Goal: Transaction & Acquisition: Download file/media

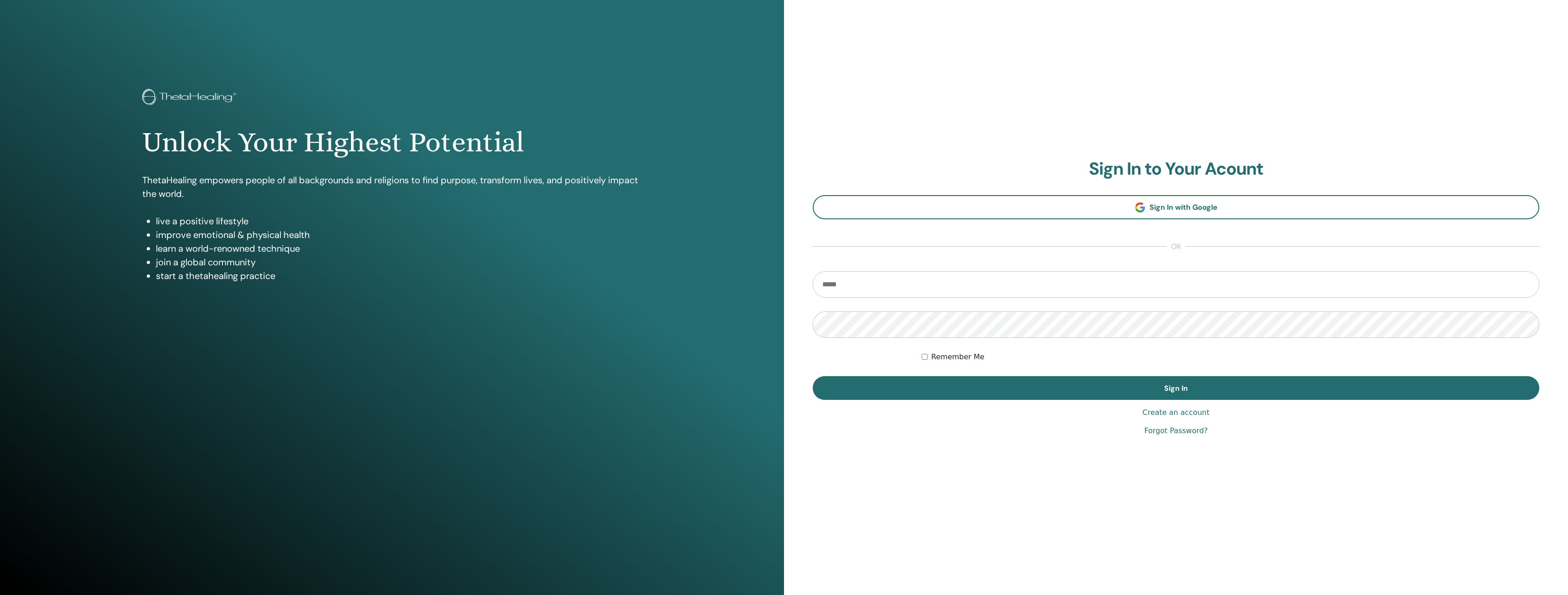
click at [1156, 432] on link "Forgot Password?" at bounding box center [1176, 431] width 64 height 11
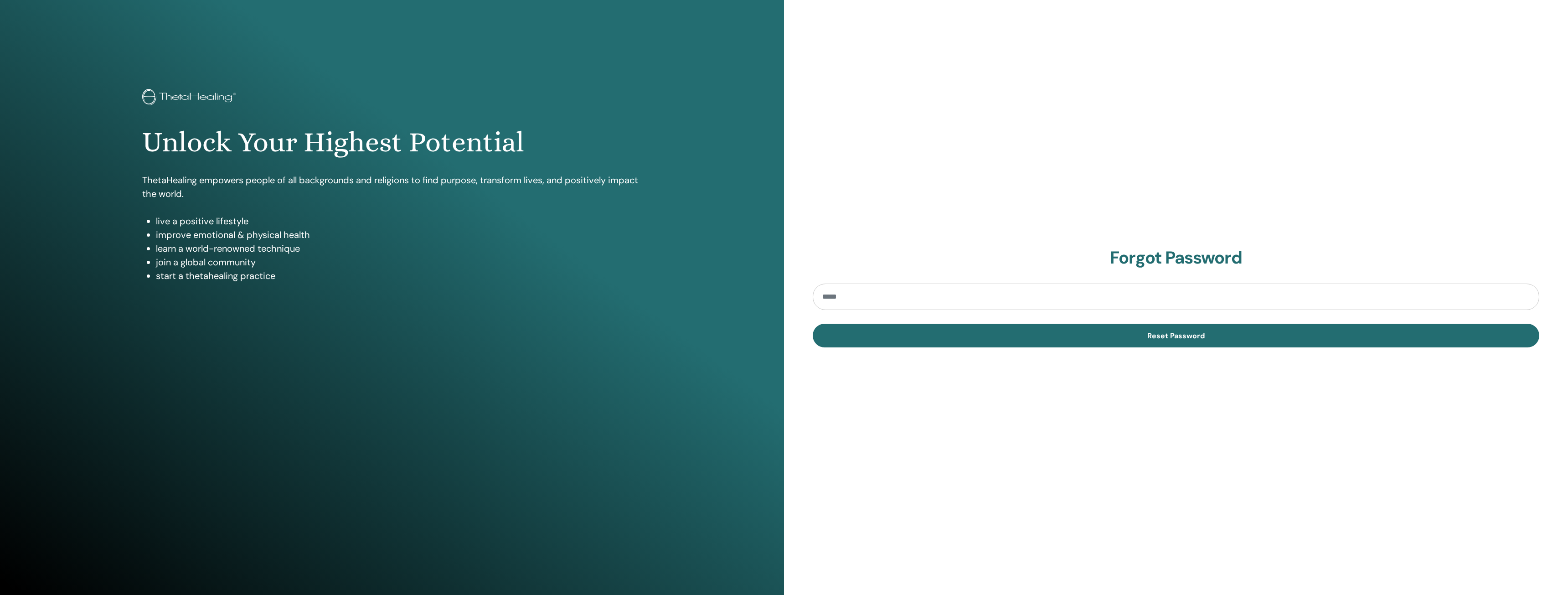
click at [928, 295] on input "email" at bounding box center [1176, 297] width 727 height 26
type input "**********"
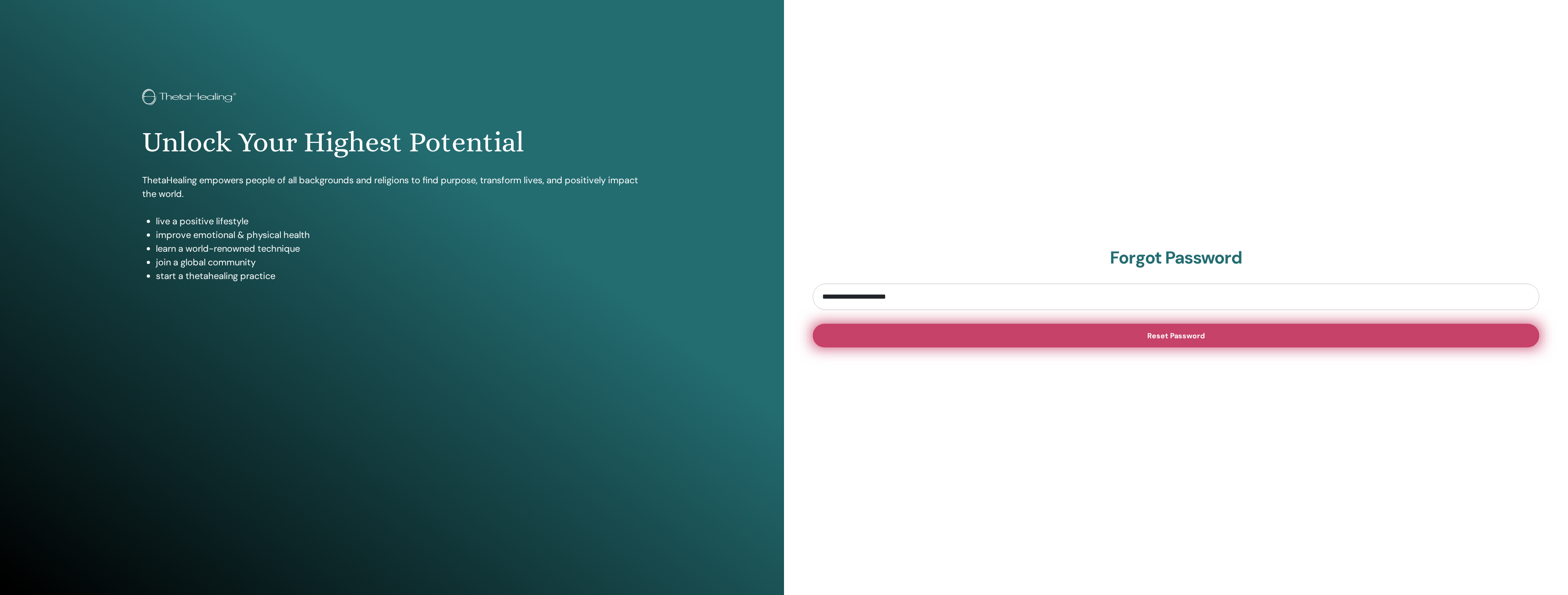
click at [913, 335] on button "Reset Password" at bounding box center [1176, 336] width 727 height 23
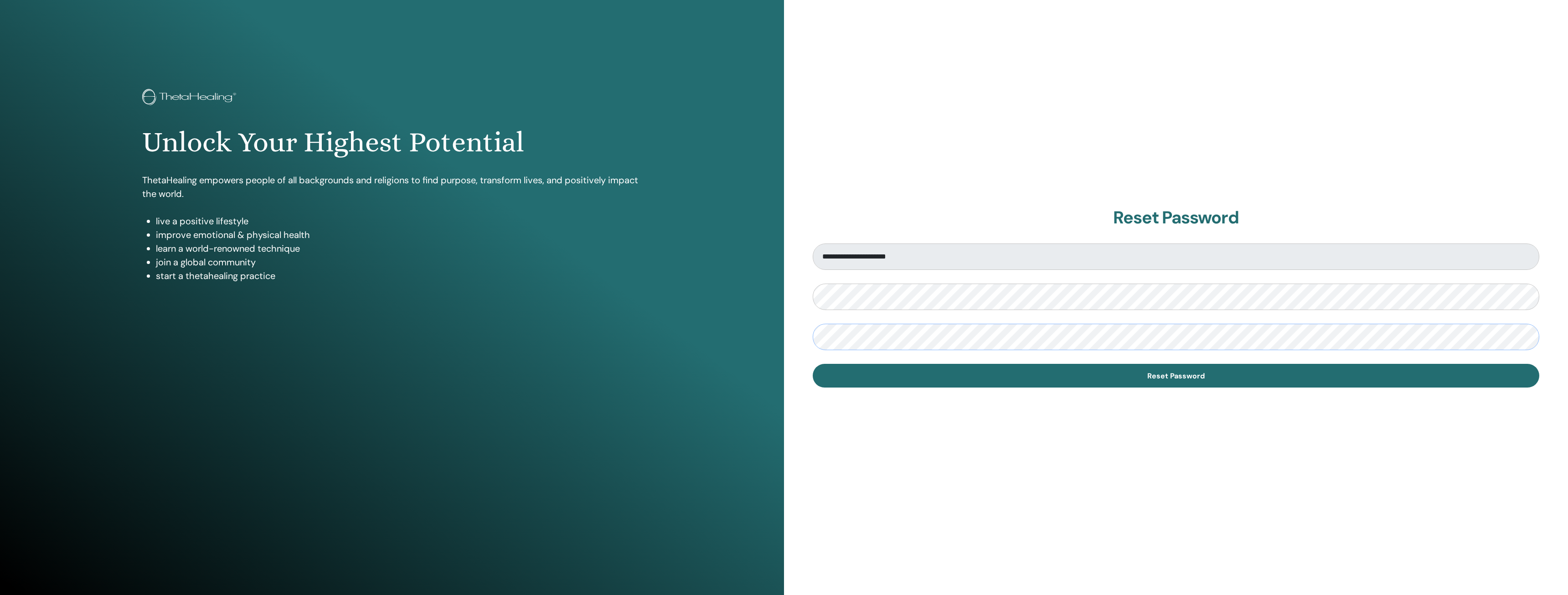
click at [813, 364] on button "Reset Password" at bounding box center [1176, 376] width 727 height 23
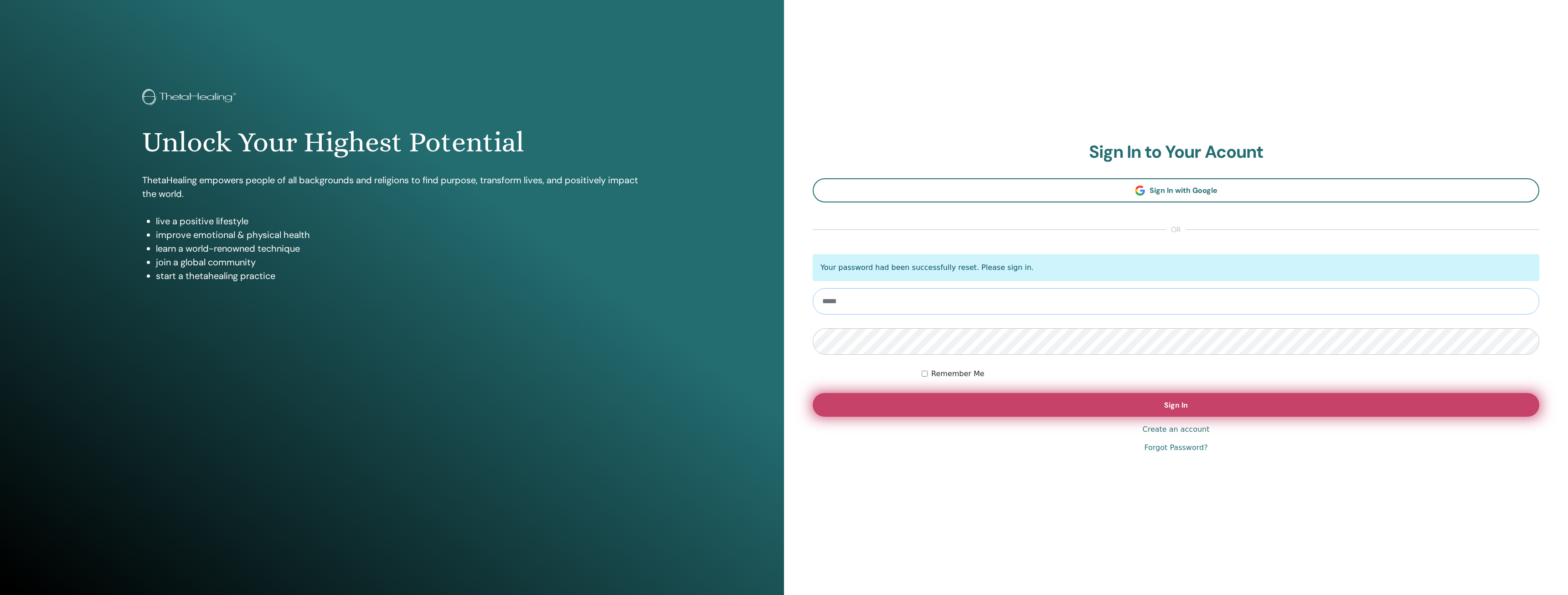
type input "**********"
click at [1087, 411] on button "Sign In" at bounding box center [1176, 405] width 727 height 23
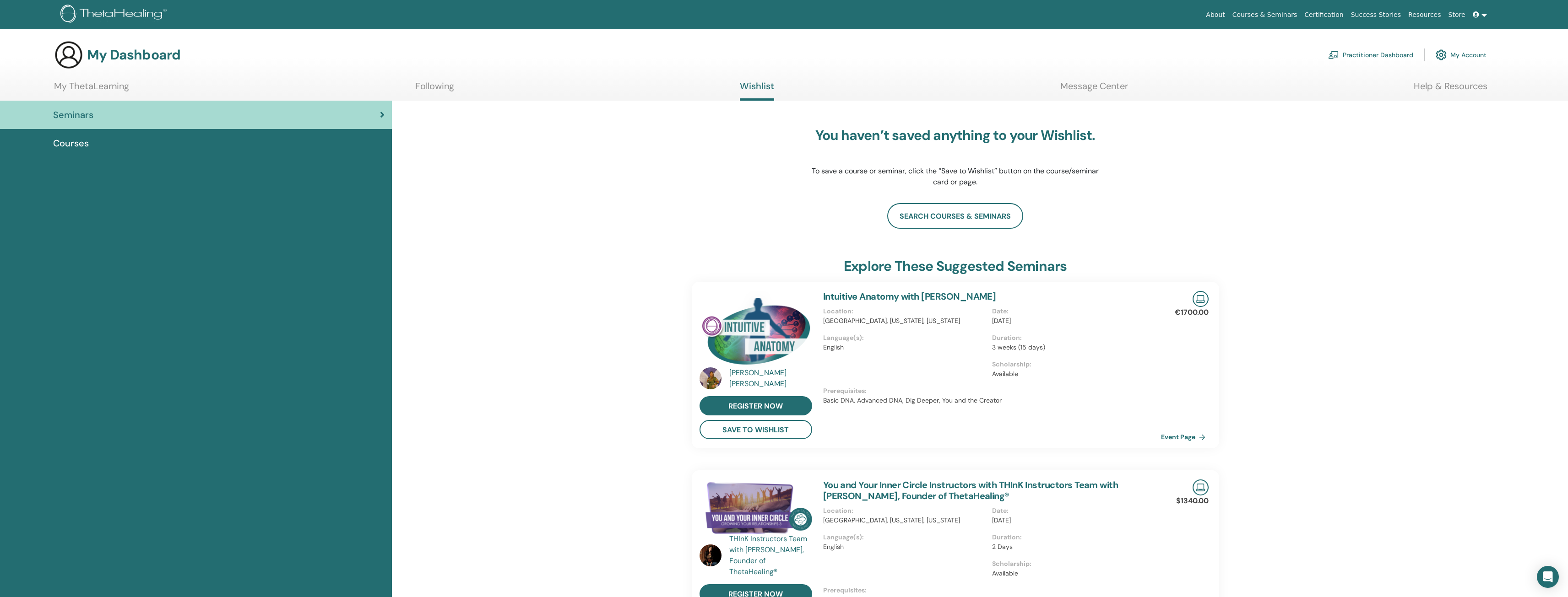
click at [100, 142] on div "Courses" at bounding box center [196, 143] width 377 height 14
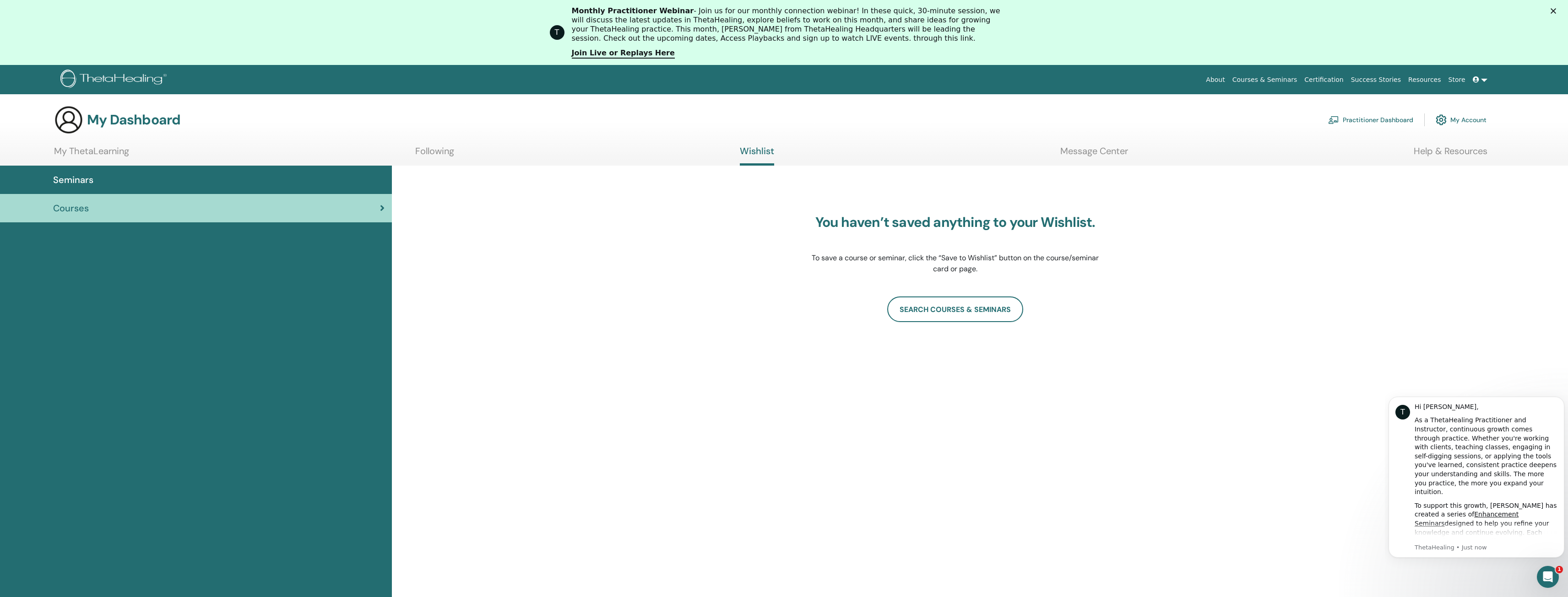
click at [1341, 81] on link "Certification" at bounding box center [1323, 80] width 46 height 17
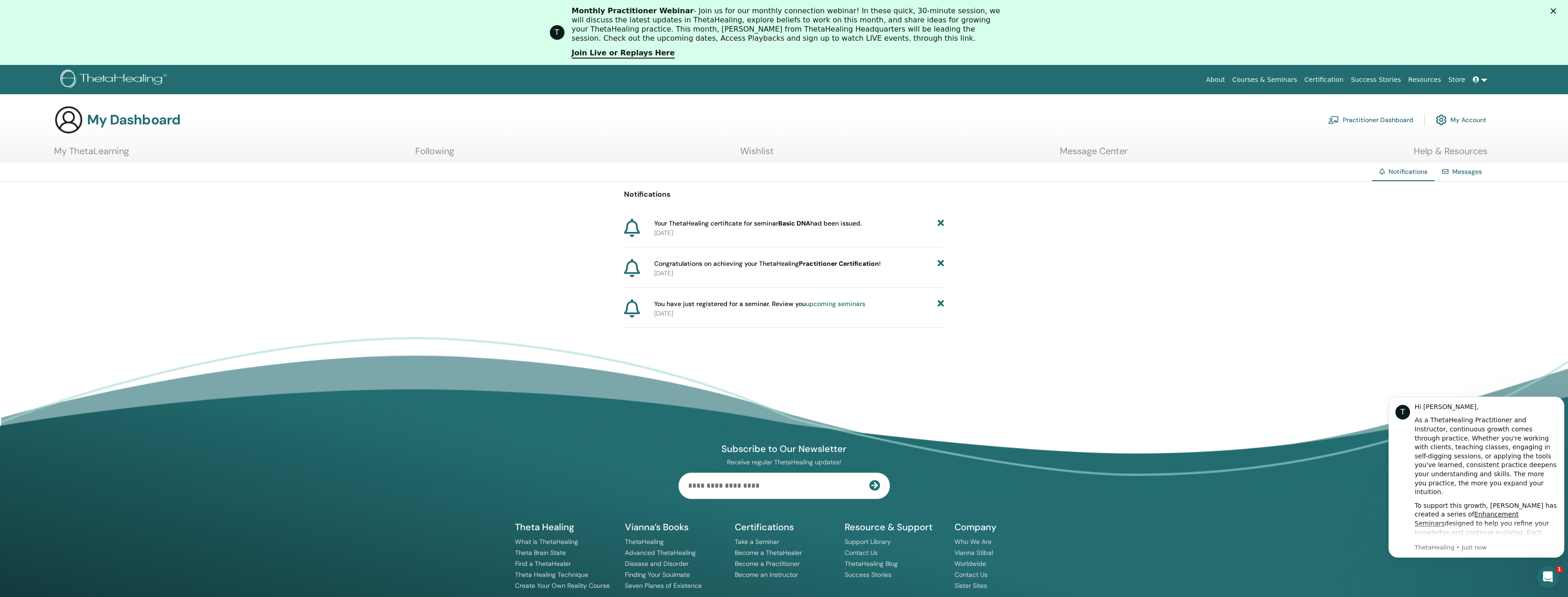
click at [755, 239] on div "Your ThetaHealing certificate for seminar Basic DNA had been issued. 2025-08-13" at bounding box center [784, 233] width 320 height 28
click at [1484, 81] on link at bounding box center [1480, 80] width 22 height 17
click at [1502, 123] on span "My ThetaLearning" at bounding box center [1481, 126] width 53 height 8
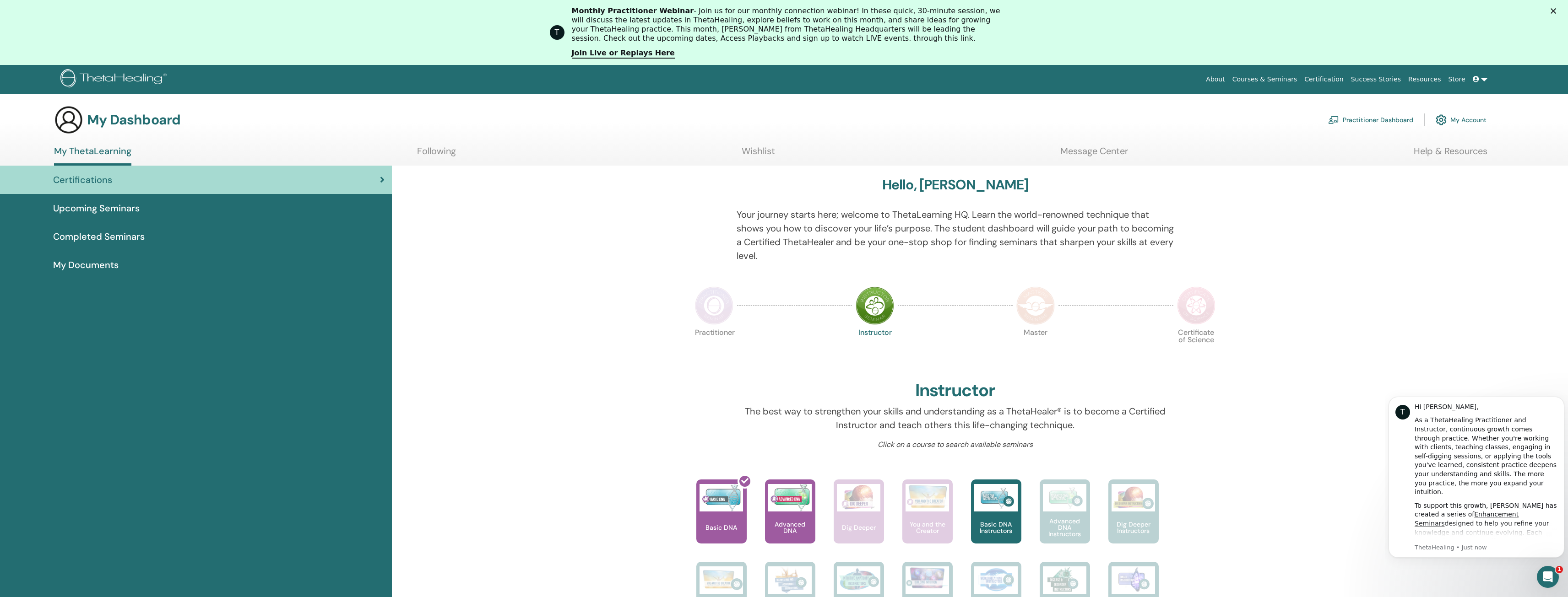
click at [102, 236] on span "Completed Seminars" at bounding box center [98, 237] width 91 height 14
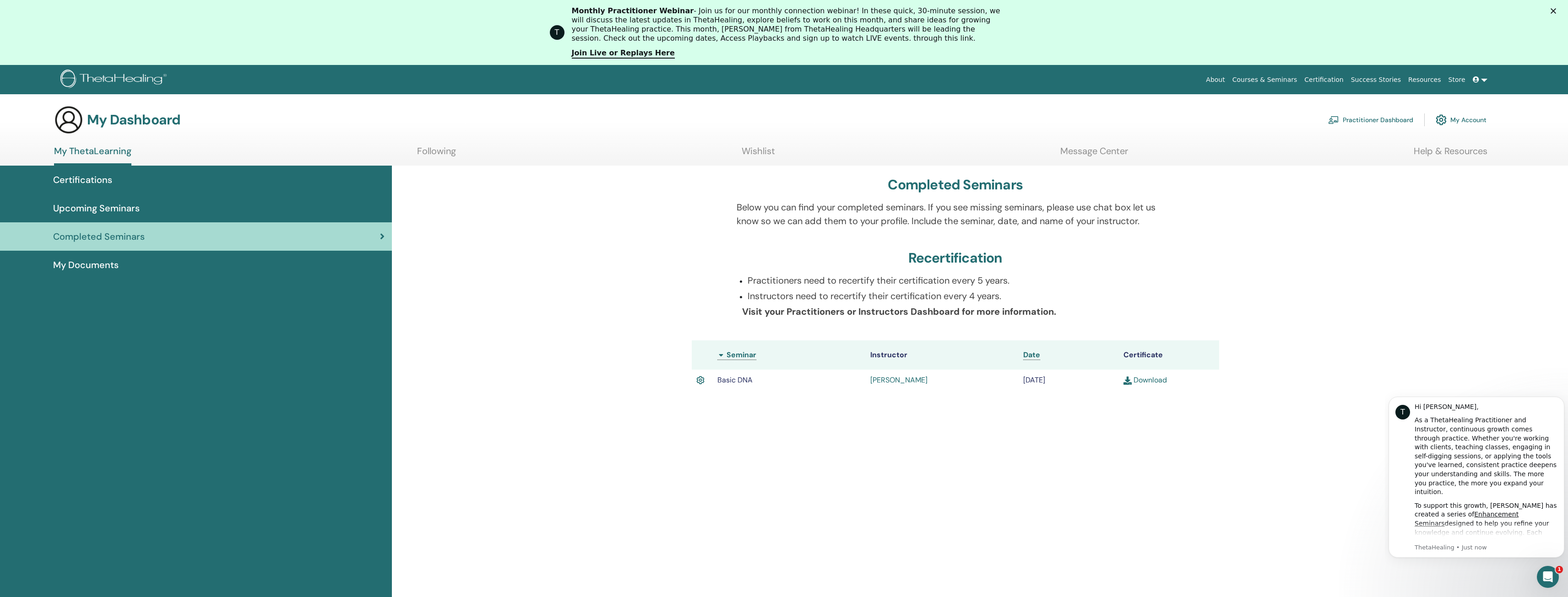
click at [1133, 378] on link "Download" at bounding box center [1146, 380] width 43 height 10
